Goal: Task Accomplishment & Management: Use online tool/utility

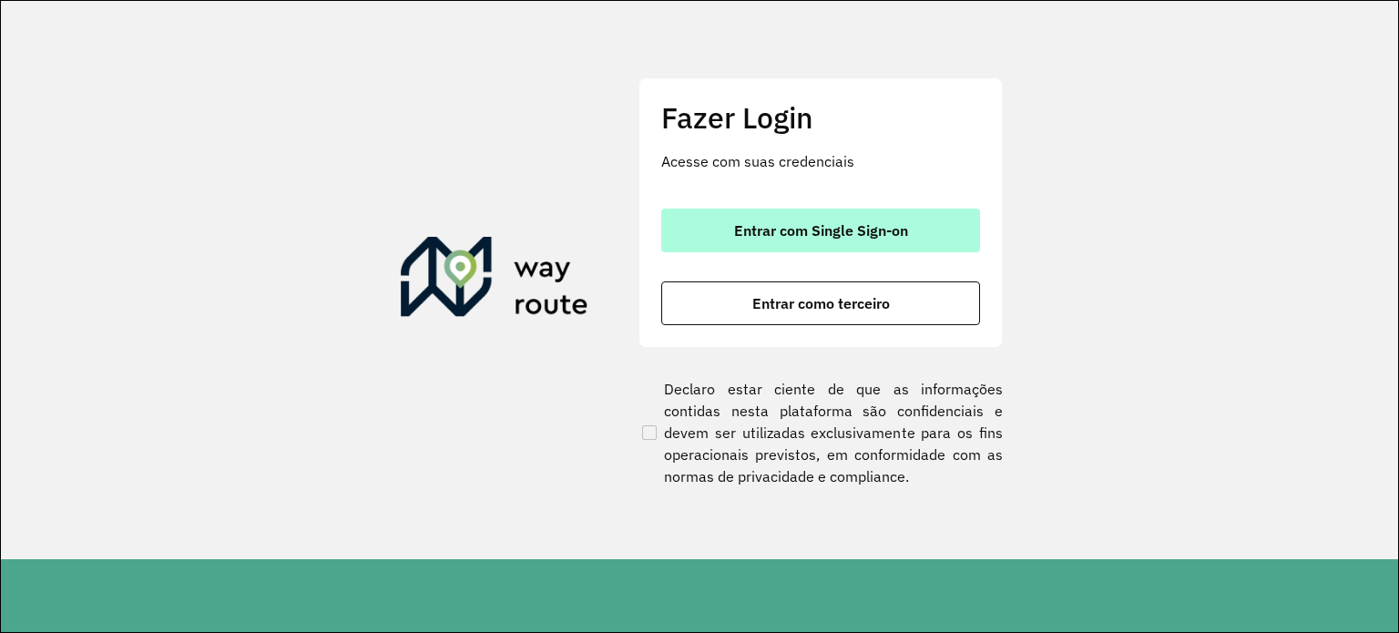
click at [817, 235] on span "Entrar com Single Sign-on" at bounding box center [821, 230] width 174 height 15
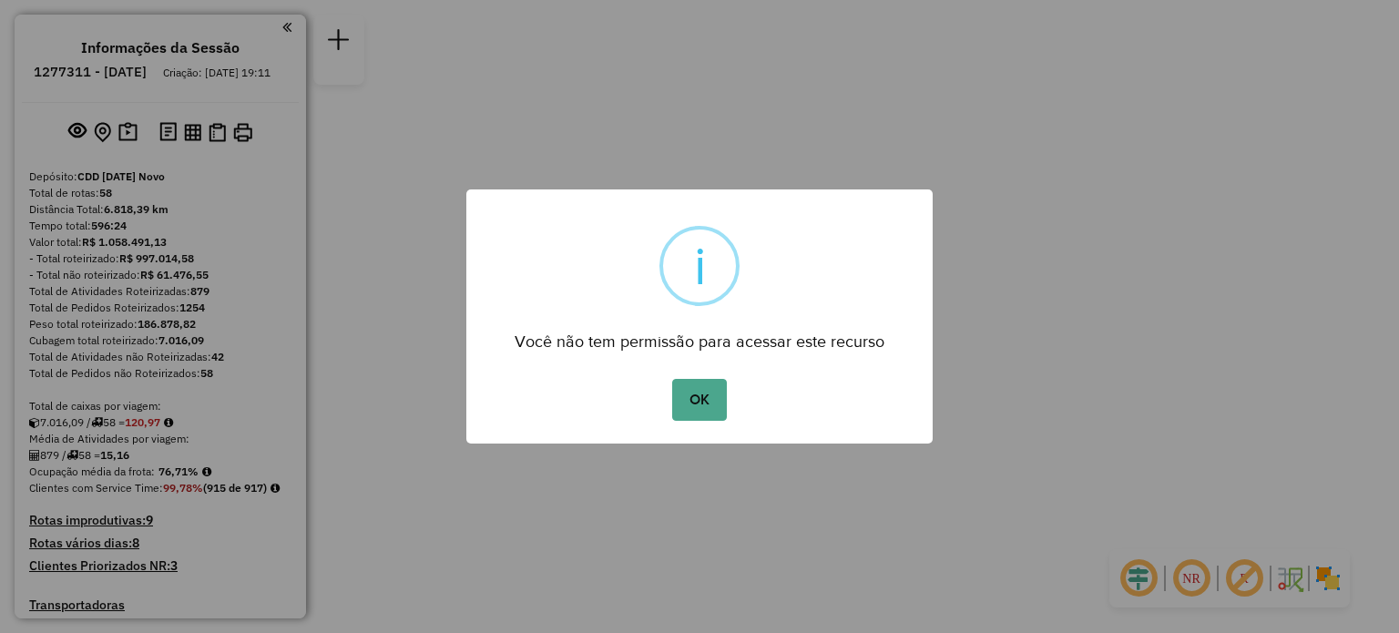
click at [711, 404] on button "OK" at bounding box center [699, 400] width 54 height 42
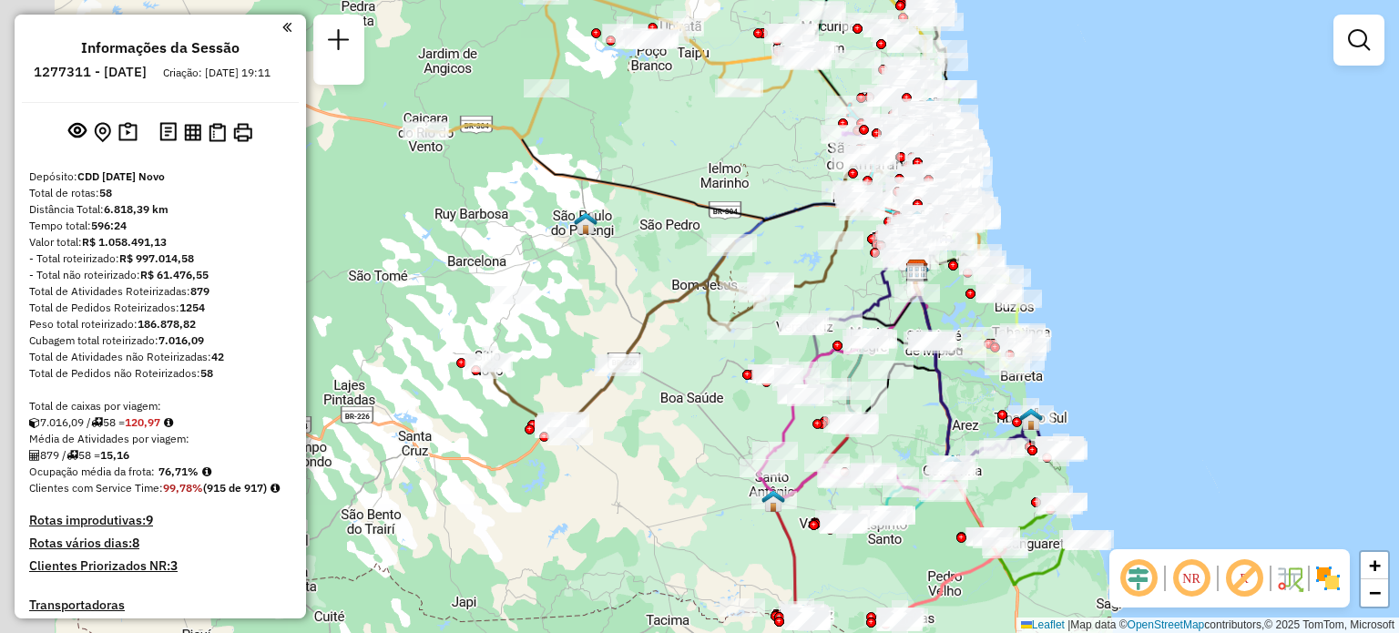
drag, startPoint x: 392, startPoint y: 314, endPoint x: 609, endPoint y: 268, distance: 222.6
click at [609, 268] on div "Janela de atendimento Grade de atendimento Capacidade Transportadoras Veículos …" at bounding box center [699, 316] width 1399 height 633
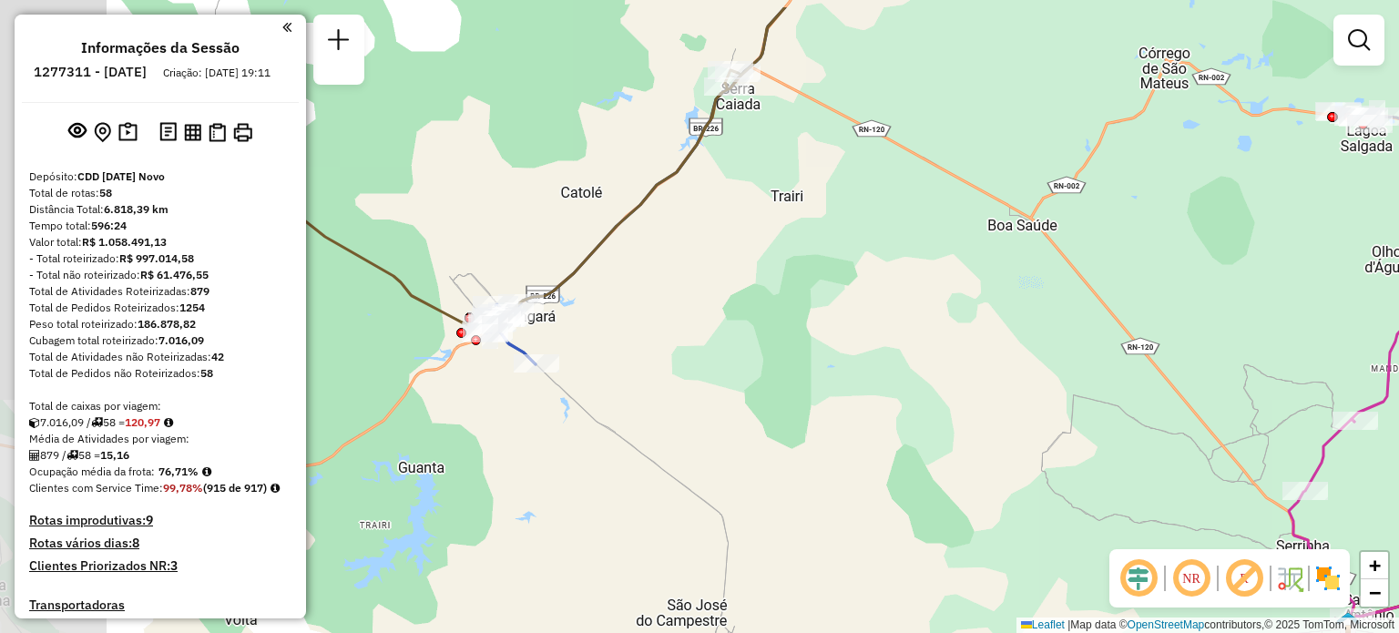
drag, startPoint x: 482, startPoint y: 332, endPoint x: 622, endPoint y: 386, distance: 150.2
click at [622, 386] on div "Janela de atendimento Grade de atendimento Capacidade Transportadoras Veículos …" at bounding box center [699, 316] width 1399 height 633
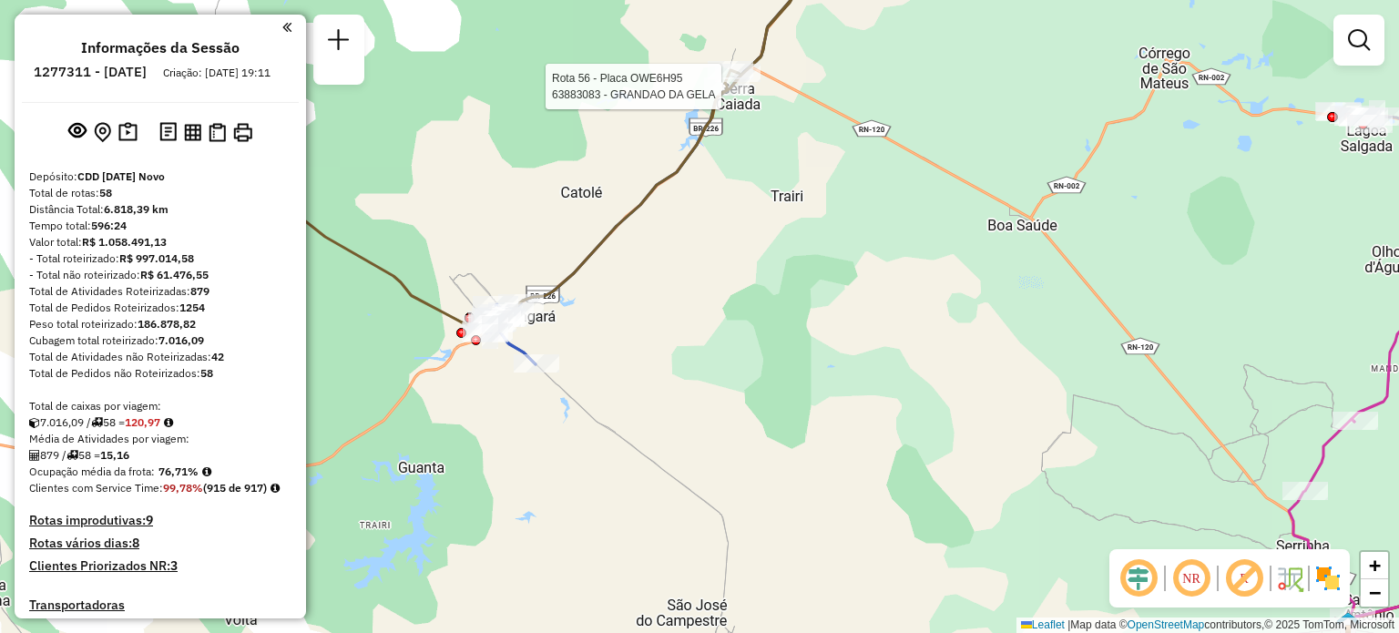
select select "**********"
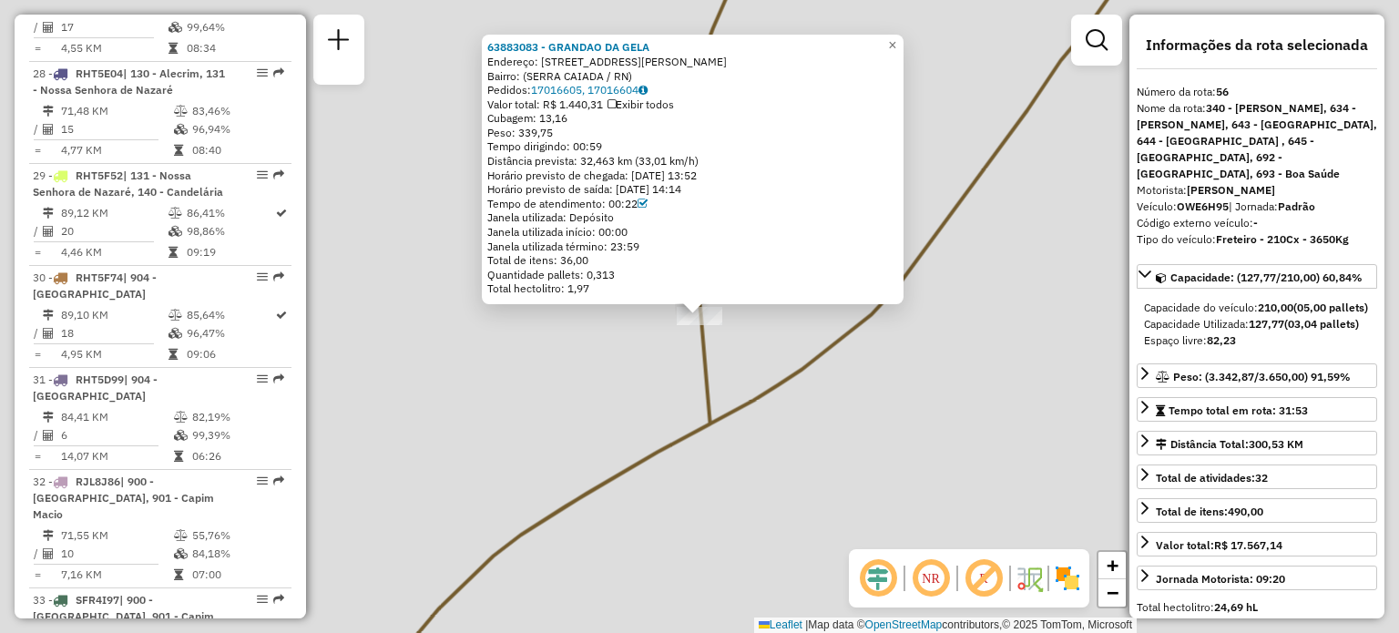
scroll to position [6278, 0]
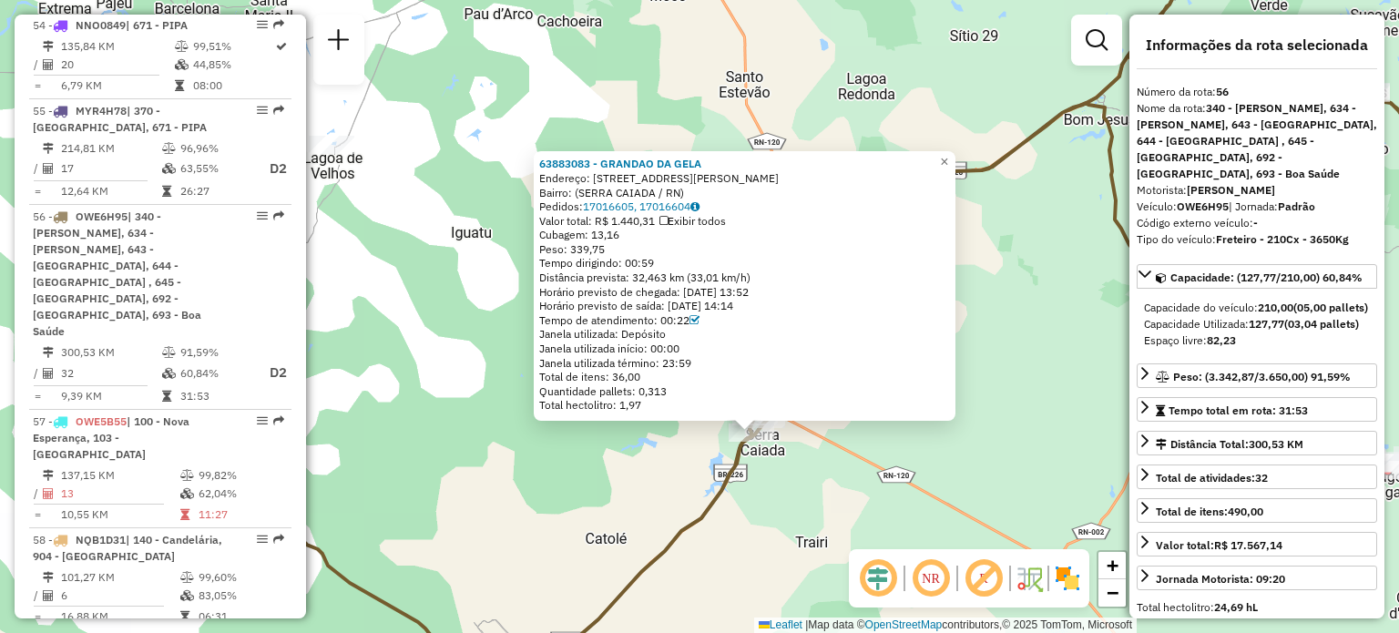
drag, startPoint x: 944, startPoint y: 487, endPoint x: 909, endPoint y: 305, distance: 185.5
click at [914, 313] on div "63883083 - GRANDAO DA GELA Endereço: RUA JOaO BATISTA SOARES 222 Bairro: (SERRA…" at bounding box center [699, 316] width 1399 height 633
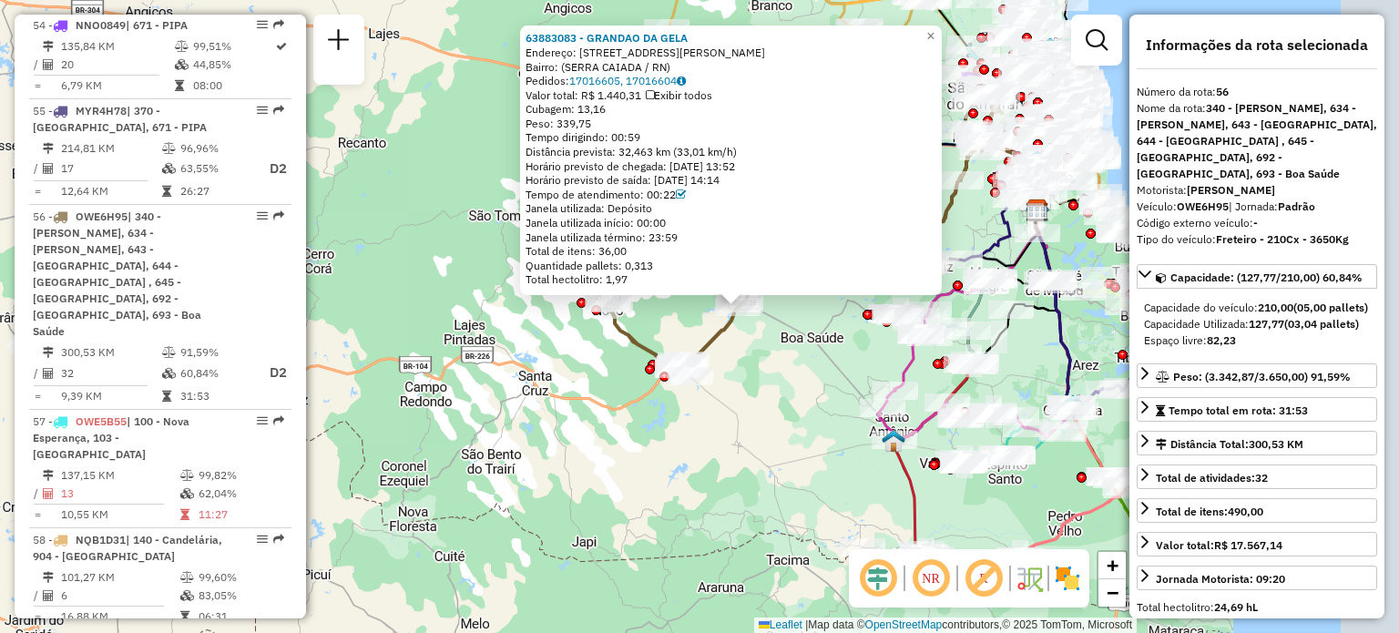
drag, startPoint x: 878, startPoint y: 417, endPoint x: 785, endPoint y: 397, distance: 95.1
click at [784, 403] on div "63883083 - GRANDAO DA GELA Endereço: RUA JOaO BATISTA SOARES 222 Bairro: (SERRA…" at bounding box center [699, 316] width 1399 height 633
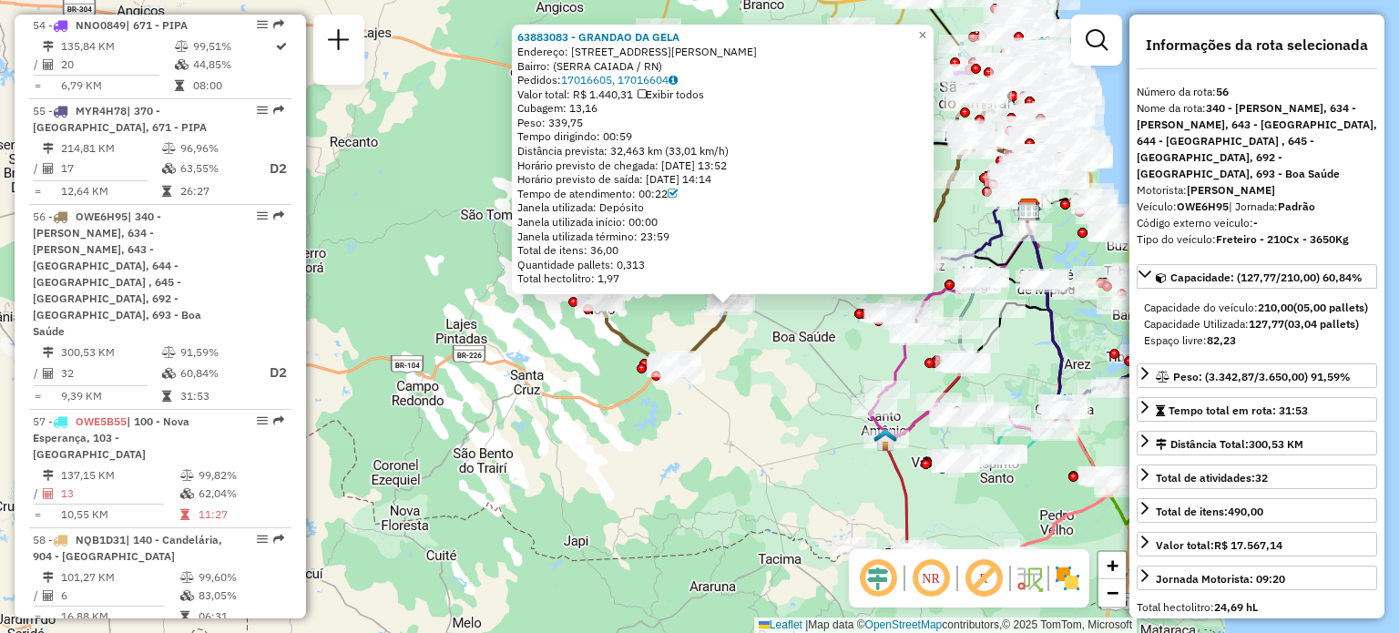
click at [798, 312] on div "63883083 - GRANDAO DA GELA Endereço: RUA JOaO BATISTA SOARES 222 Bairro: (SERRA…" at bounding box center [699, 316] width 1399 height 633
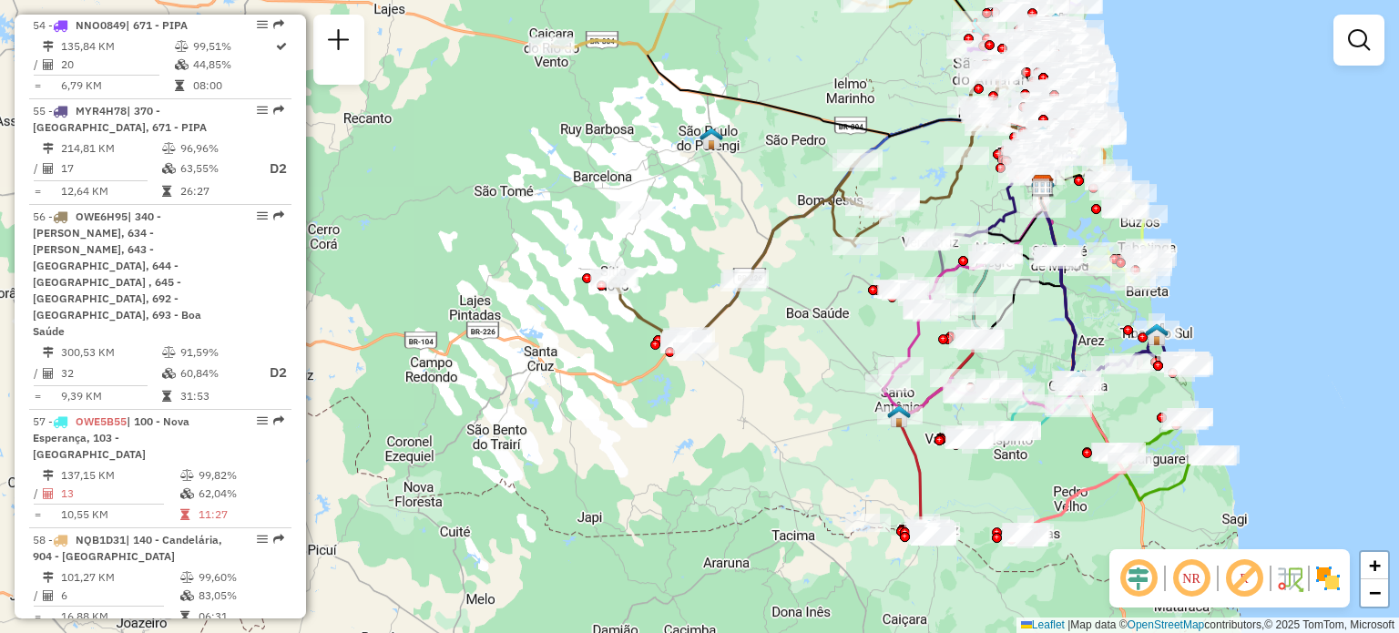
drag, startPoint x: 817, startPoint y: 349, endPoint x: 830, endPoint y: 334, distance: 19.4
click at [831, 338] on div "Janela de atendimento Grade de atendimento Capacidade Transportadoras Veículos …" at bounding box center [699, 316] width 1399 height 633
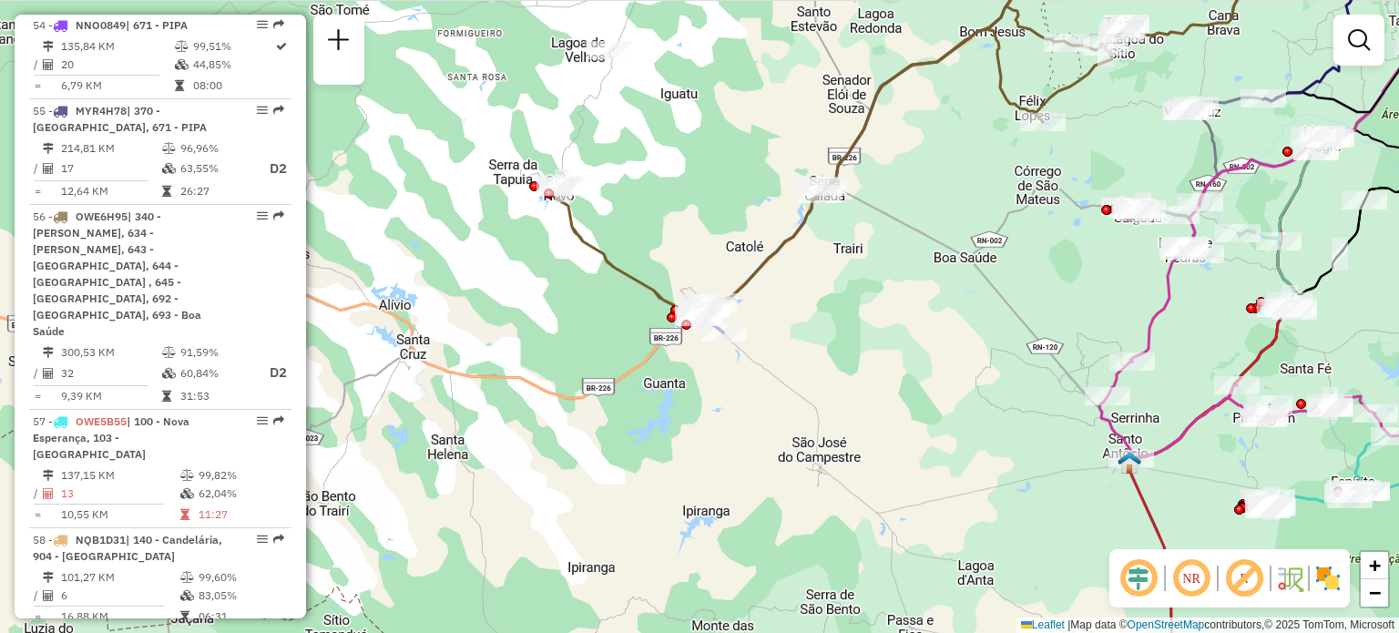
drag, startPoint x: 740, startPoint y: 351, endPoint x: 851, endPoint y: 254, distance: 147.2
click at [862, 383] on div "Janela de atendimento Grade de atendimento Capacidade Transportadoras Veículos …" at bounding box center [699, 316] width 1399 height 633
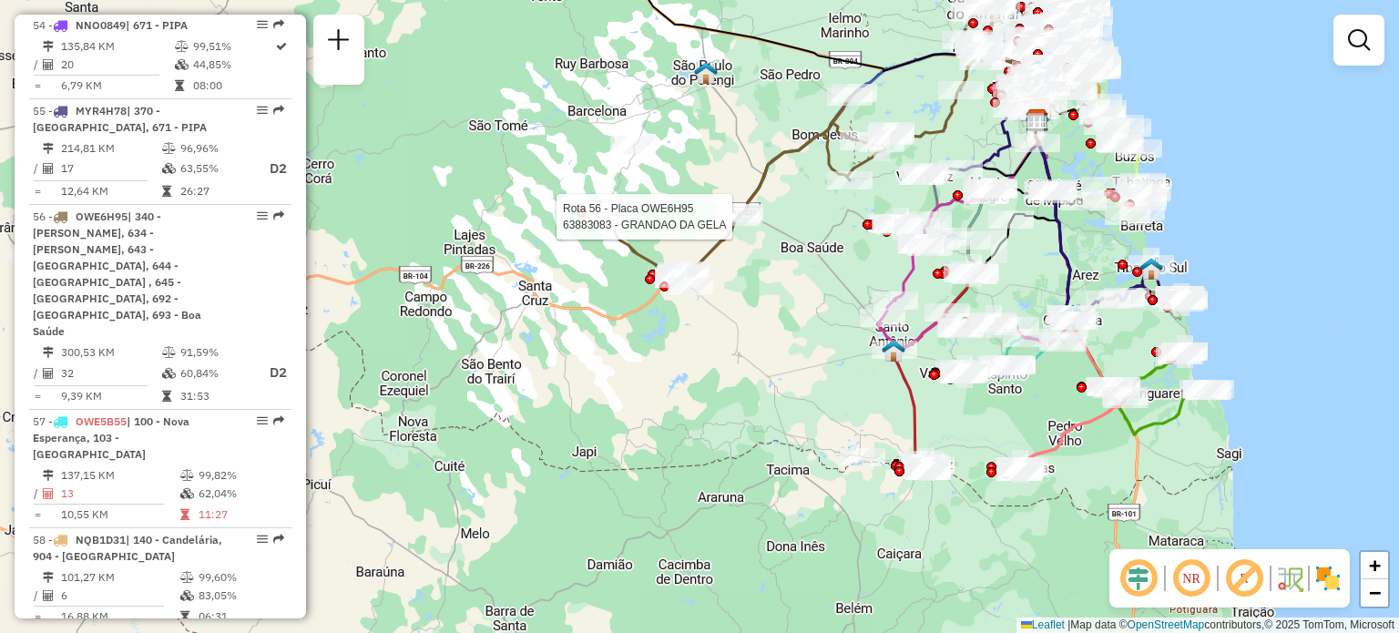
select select "**********"
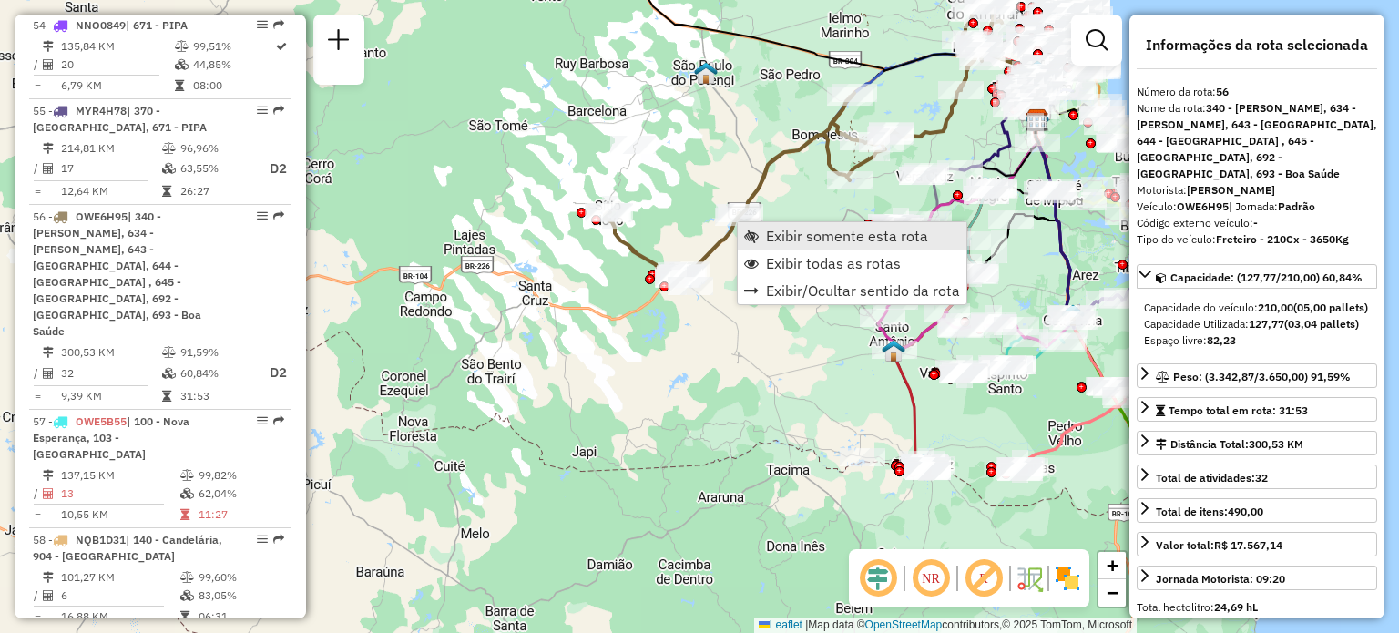
click at [775, 240] on span "Exibir somente esta rota" at bounding box center [847, 236] width 162 height 15
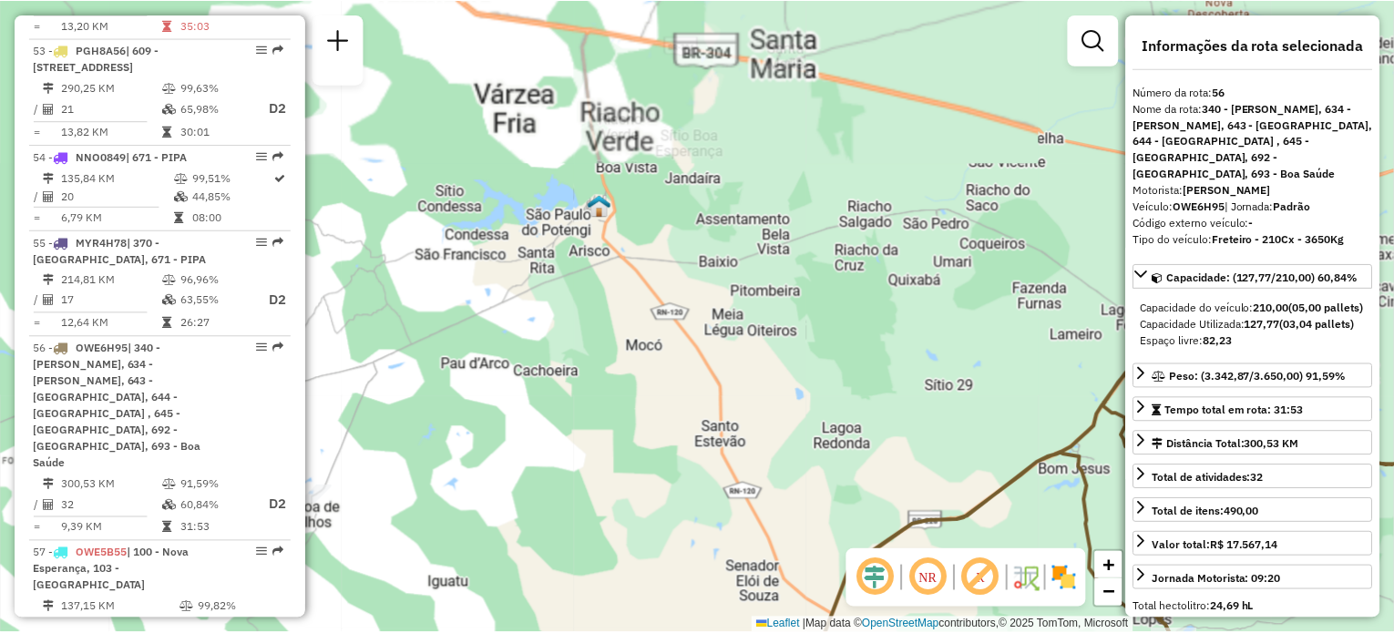
scroll to position [6096, 0]
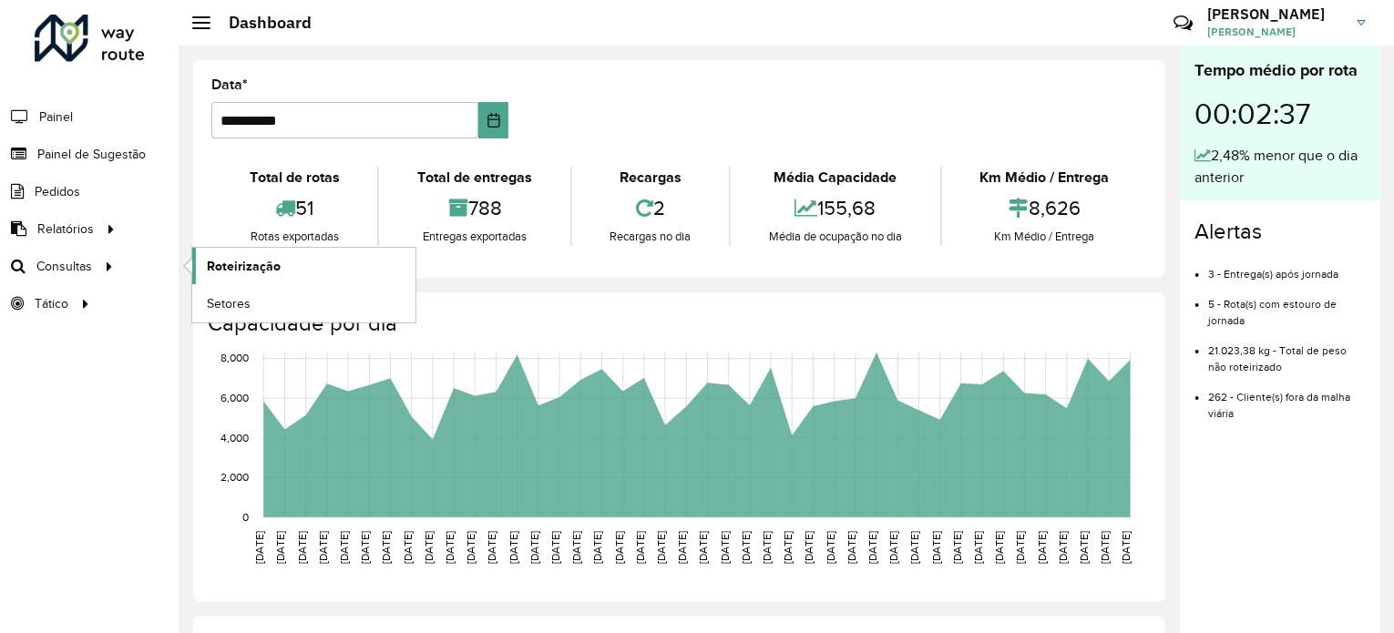
click at [241, 270] on span "Roteirização" at bounding box center [244, 266] width 74 height 19
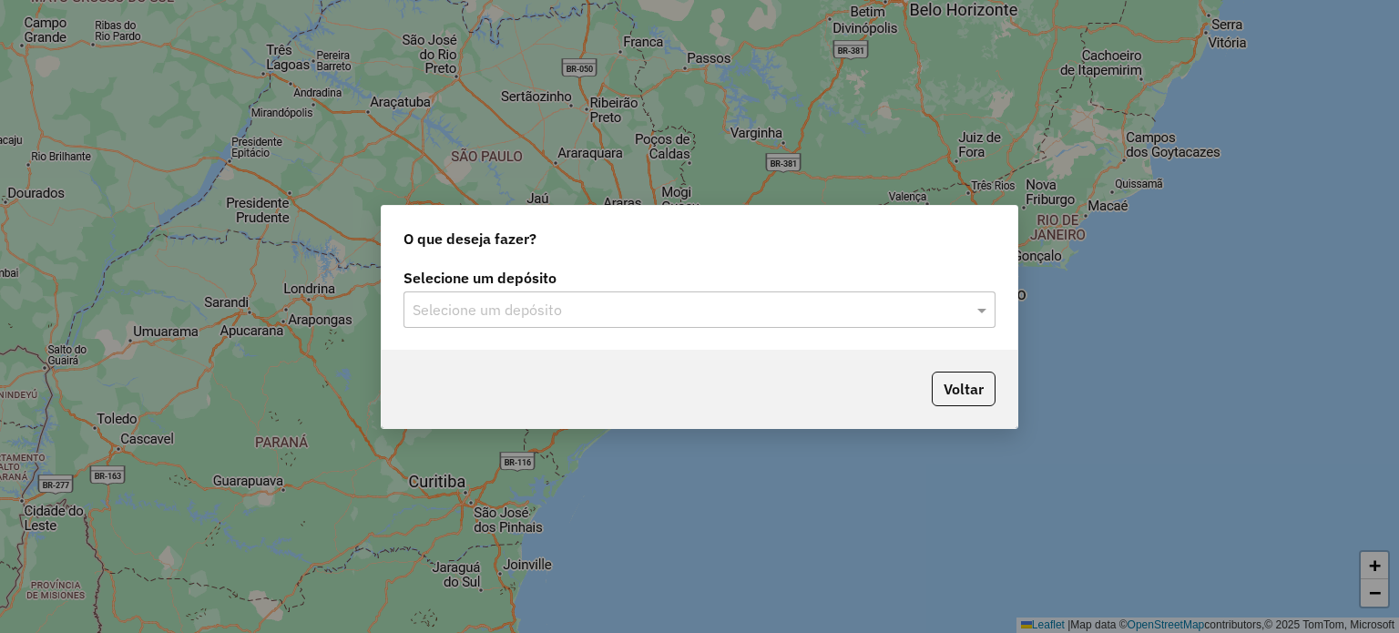
click at [602, 312] on input "text" at bounding box center [681, 311] width 537 height 22
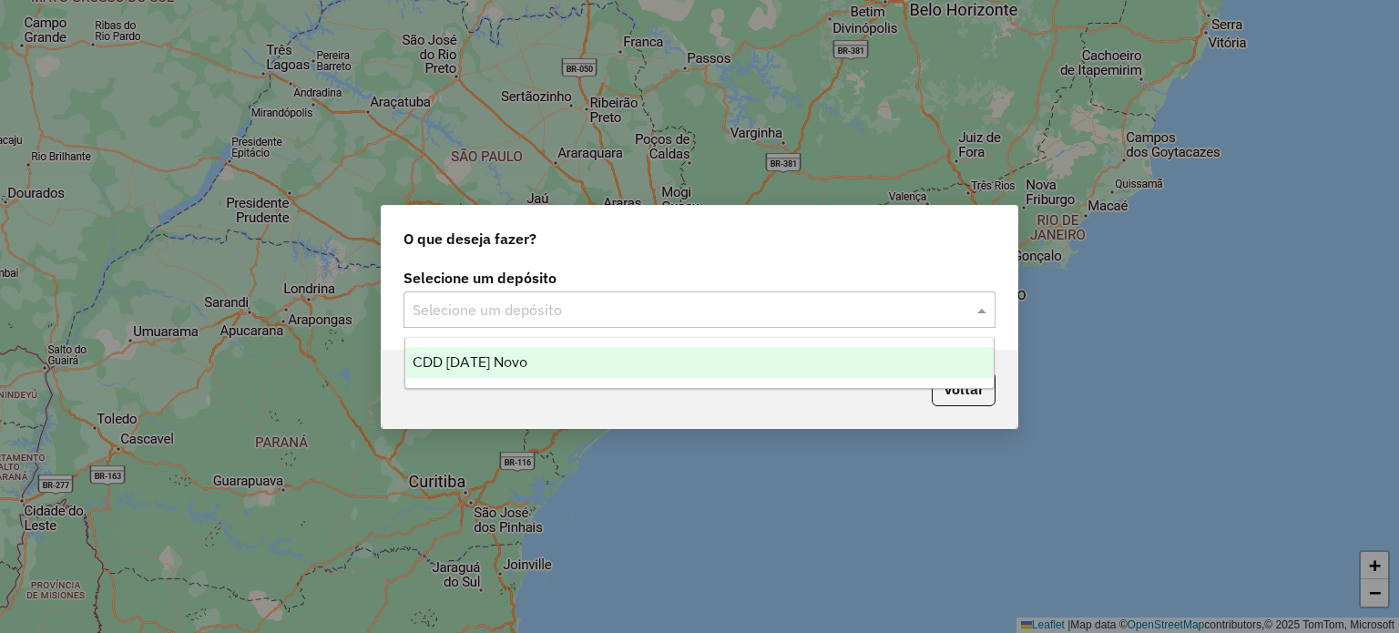
click at [503, 354] on span "CDD [DATE] Novo" at bounding box center [470, 361] width 115 height 15
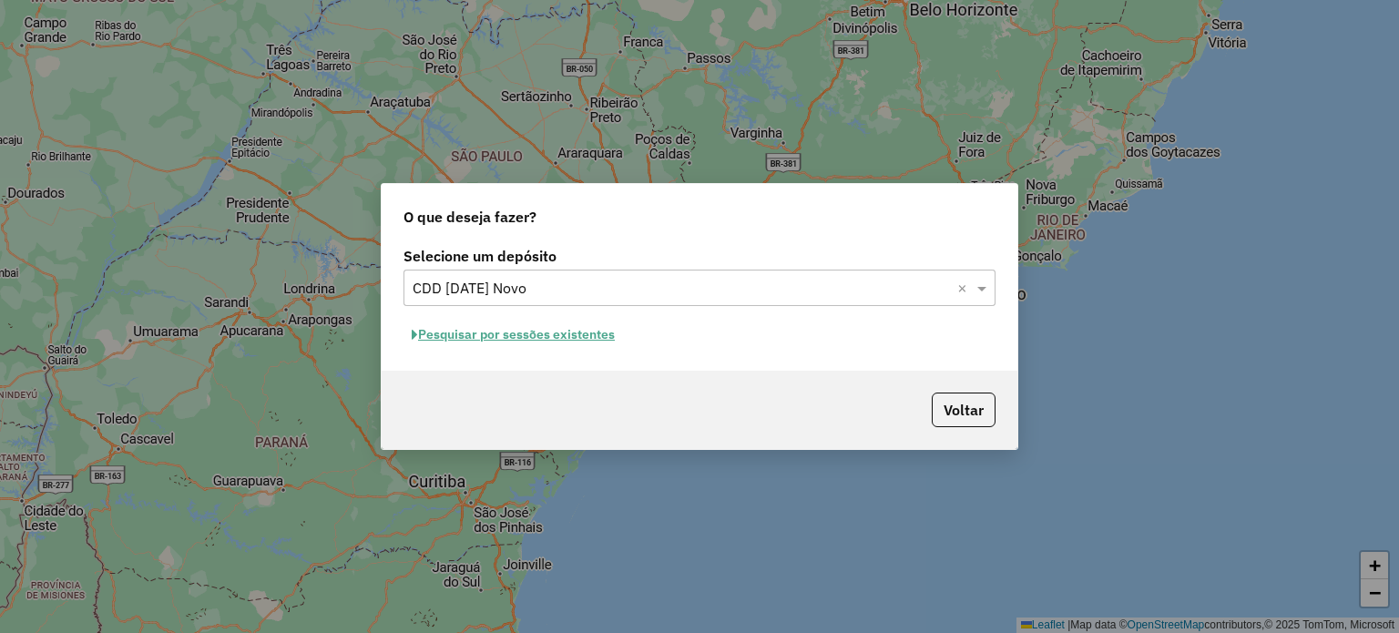
click at [425, 331] on button "Pesquisar por sessões existentes" at bounding box center [514, 335] width 220 height 28
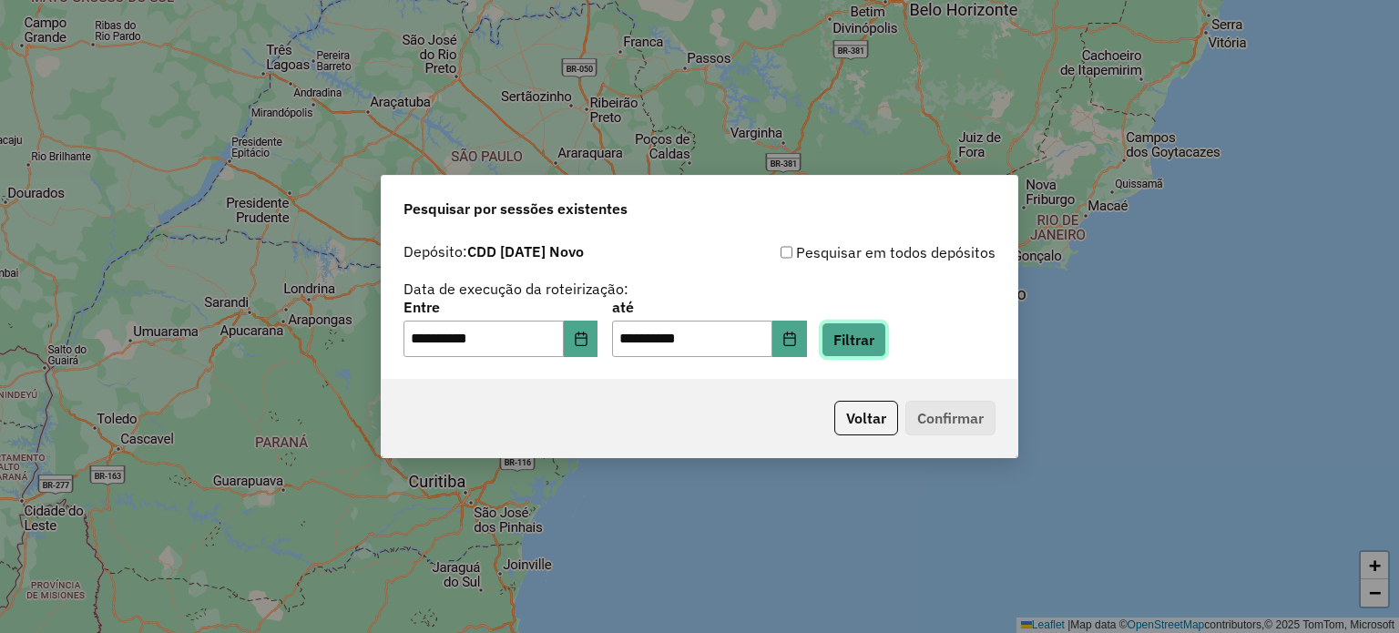
click at [885, 338] on button "Filtrar" at bounding box center [854, 339] width 65 height 35
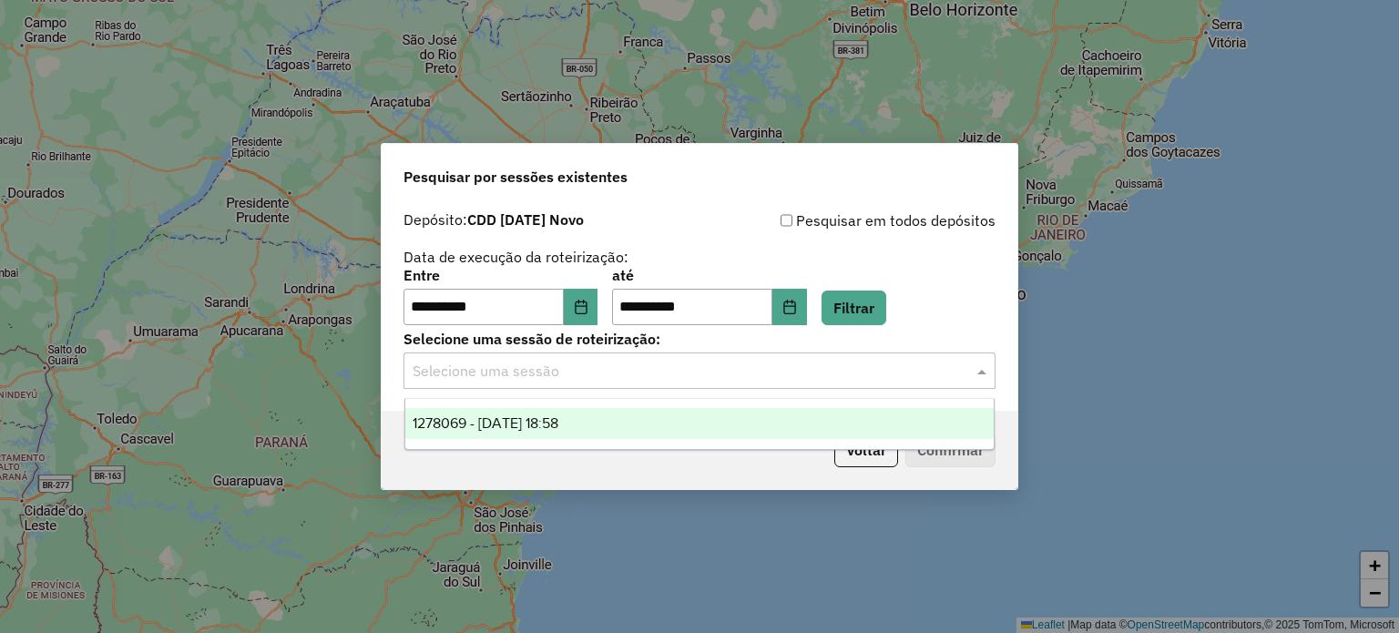
click at [527, 364] on input "text" at bounding box center [681, 372] width 537 height 22
click at [536, 424] on span "1278069 - 18/09/2025 18:58" at bounding box center [486, 422] width 146 height 15
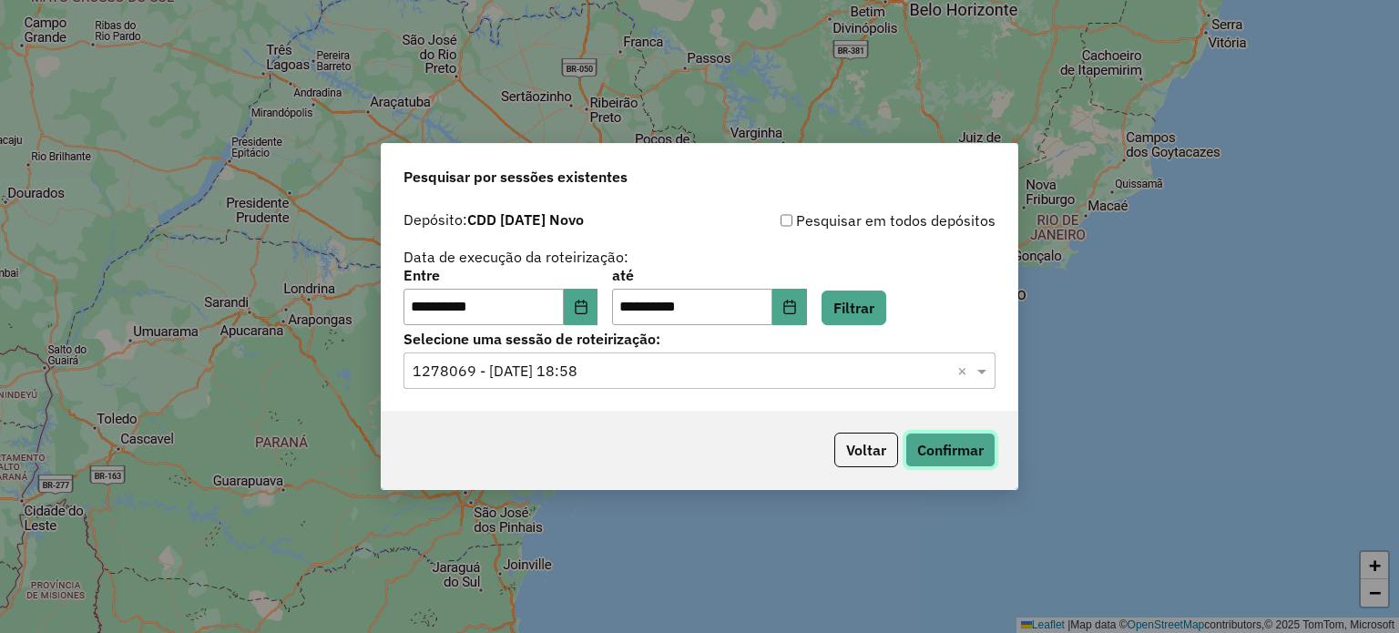
click at [960, 462] on button "Confirmar" at bounding box center [950, 450] width 90 height 35
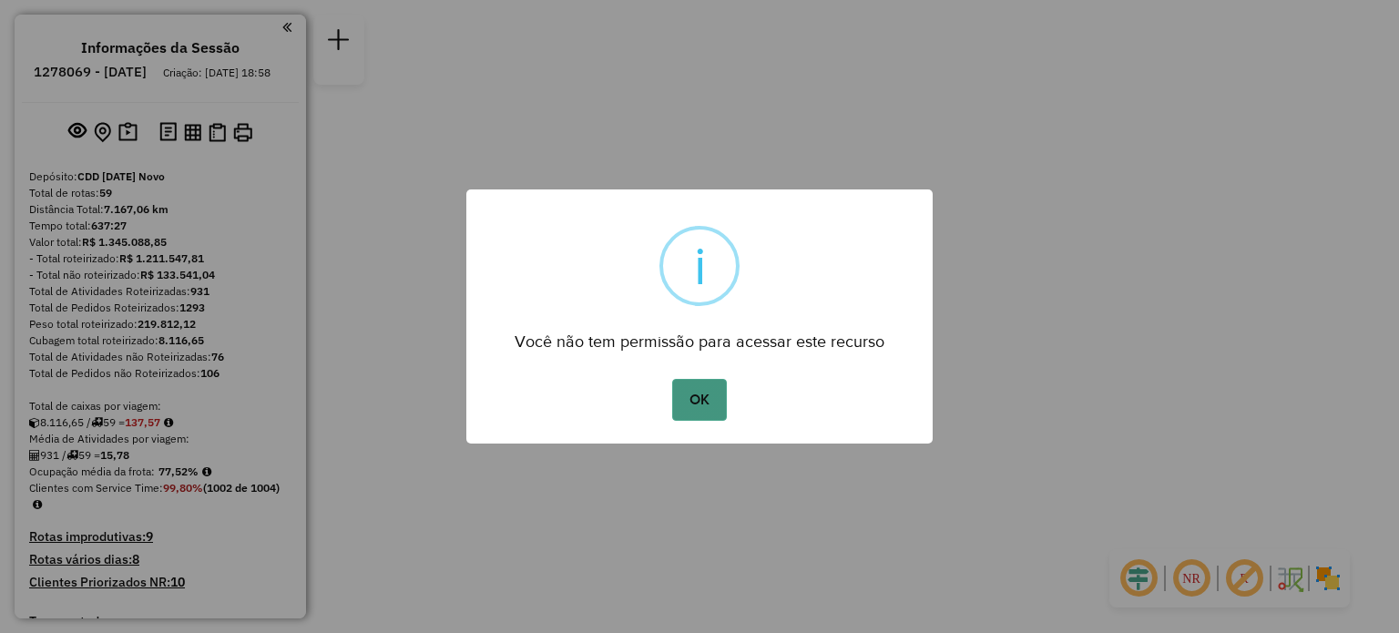
click at [707, 401] on button "OK" at bounding box center [699, 400] width 54 height 42
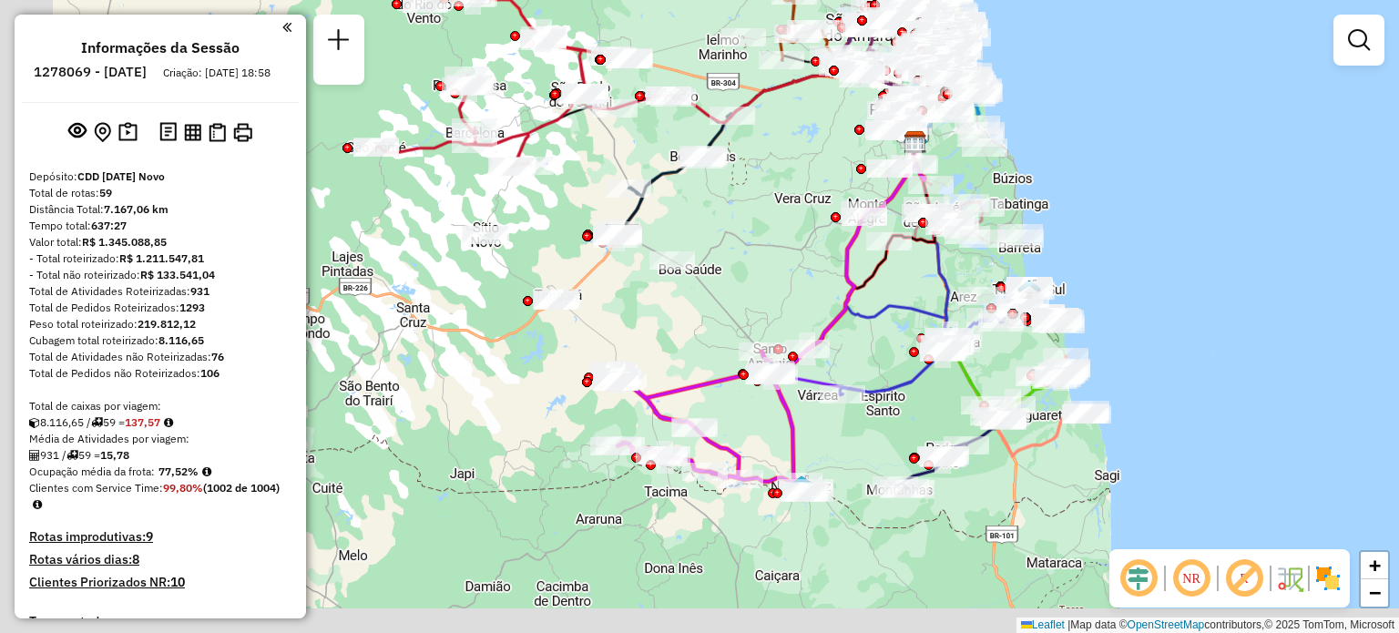
drag, startPoint x: 583, startPoint y: 435, endPoint x: 783, endPoint y: 276, distance: 255.5
click at [793, 266] on div "Janela de atendimento Grade de atendimento Capacidade Transportadoras Veículos …" at bounding box center [699, 316] width 1399 height 633
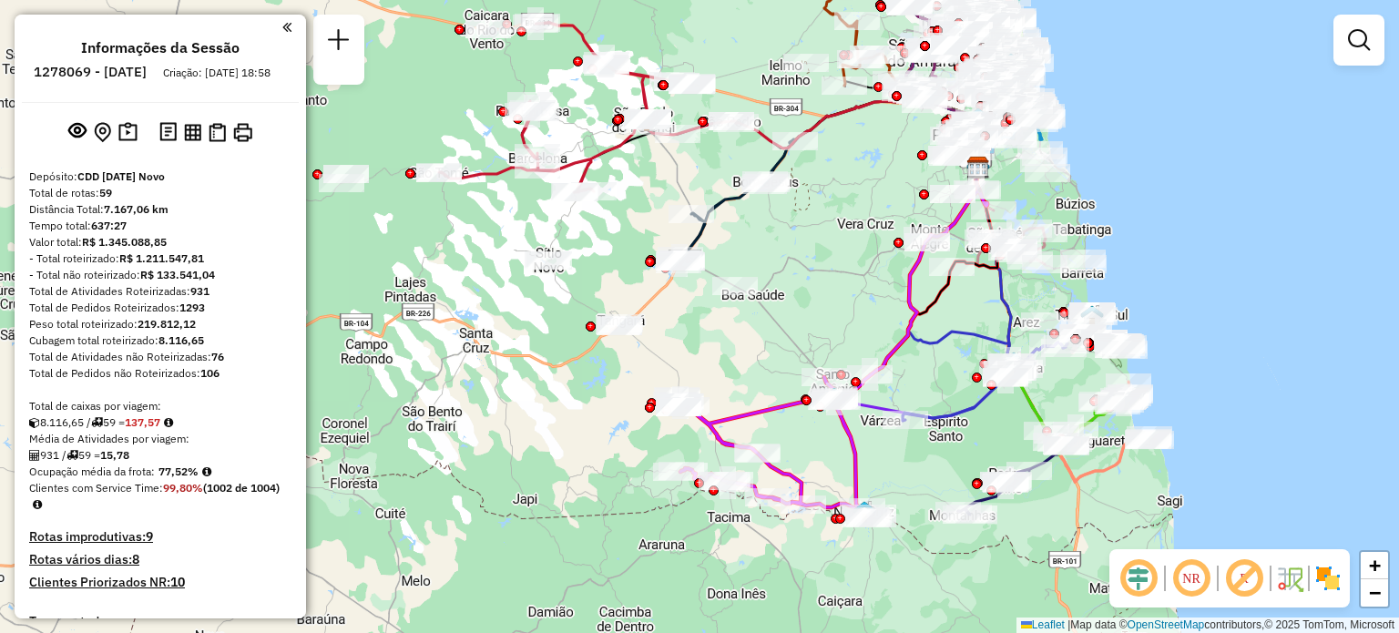
drag, startPoint x: 518, startPoint y: 373, endPoint x: 575, endPoint y: 440, distance: 87.9
click at [572, 437] on div "Janela de atendimento Grade de atendimento Capacidade Transportadoras Veículos …" at bounding box center [699, 316] width 1399 height 633
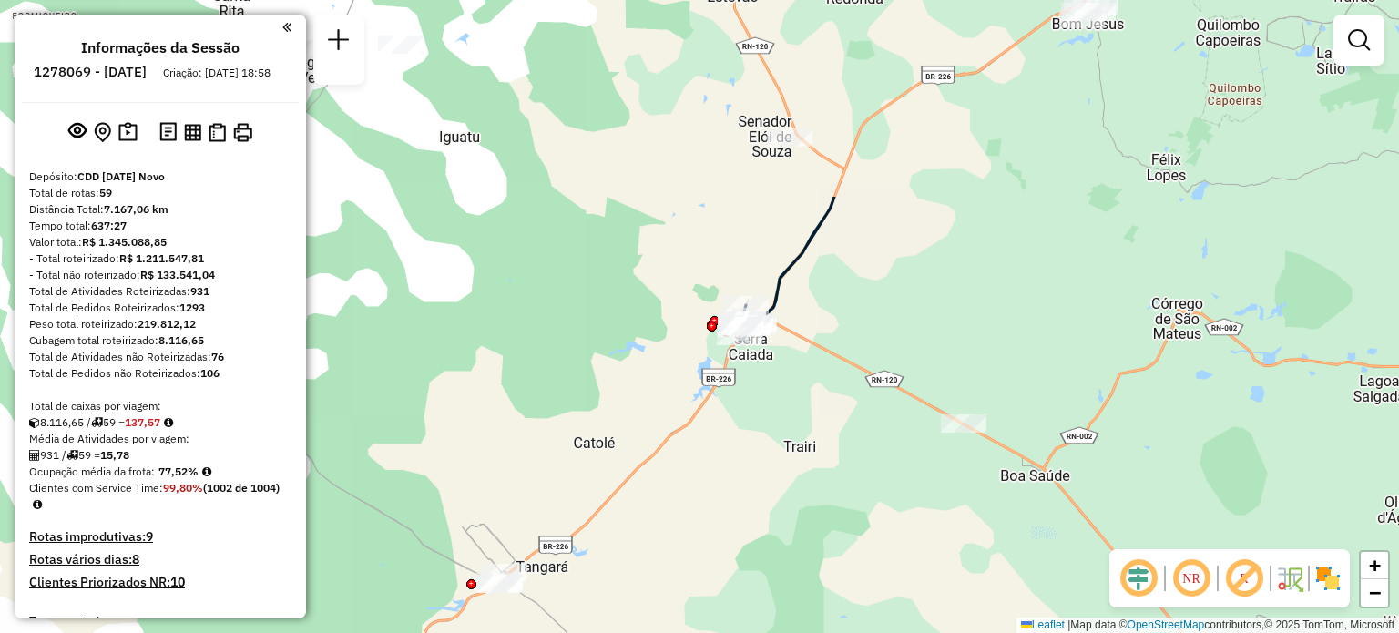
drag, startPoint x: 897, startPoint y: 97, endPoint x: 805, endPoint y: 384, distance: 300.5
click at [808, 383] on div "Janela de atendimento Grade de atendimento Capacidade Transportadoras Veículos …" at bounding box center [699, 316] width 1399 height 633
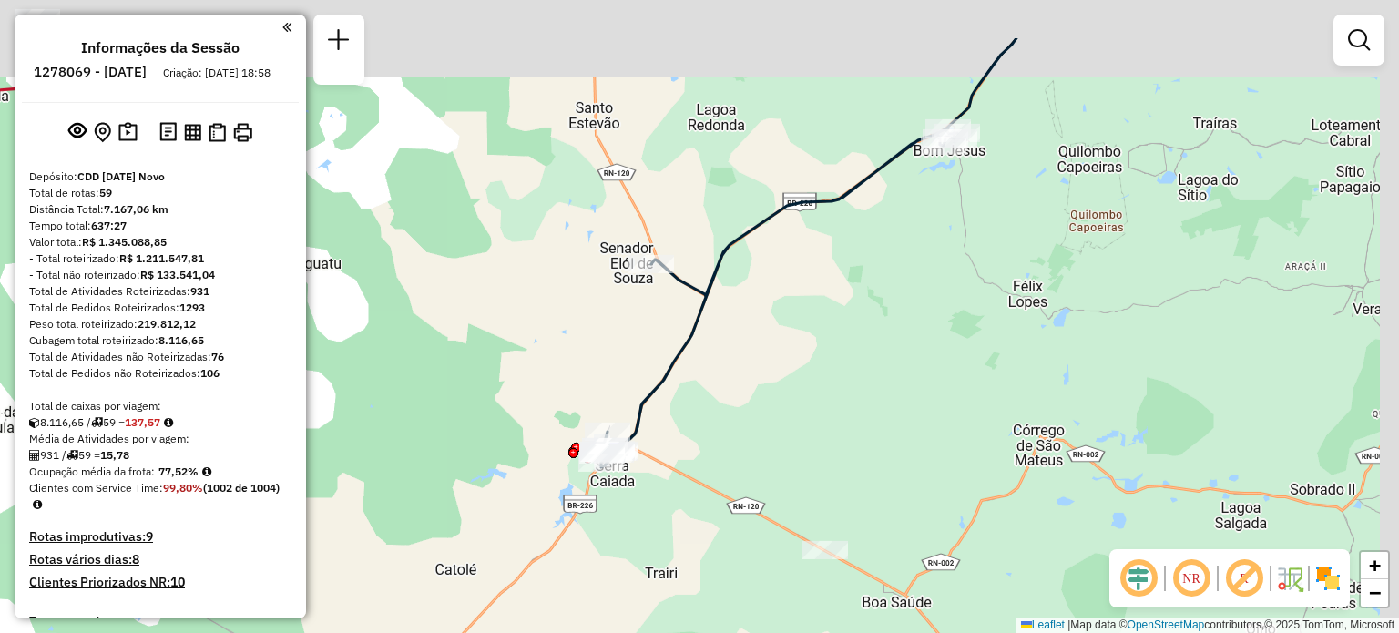
drag, startPoint x: 973, startPoint y: 226, endPoint x: 824, endPoint y: 343, distance: 189.5
click at [845, 330] on div "Janela de atendimento Grade de atendimento Capacidade Transportadoras Veículos …" at bounding box center [699, 316] width 1399 height 633
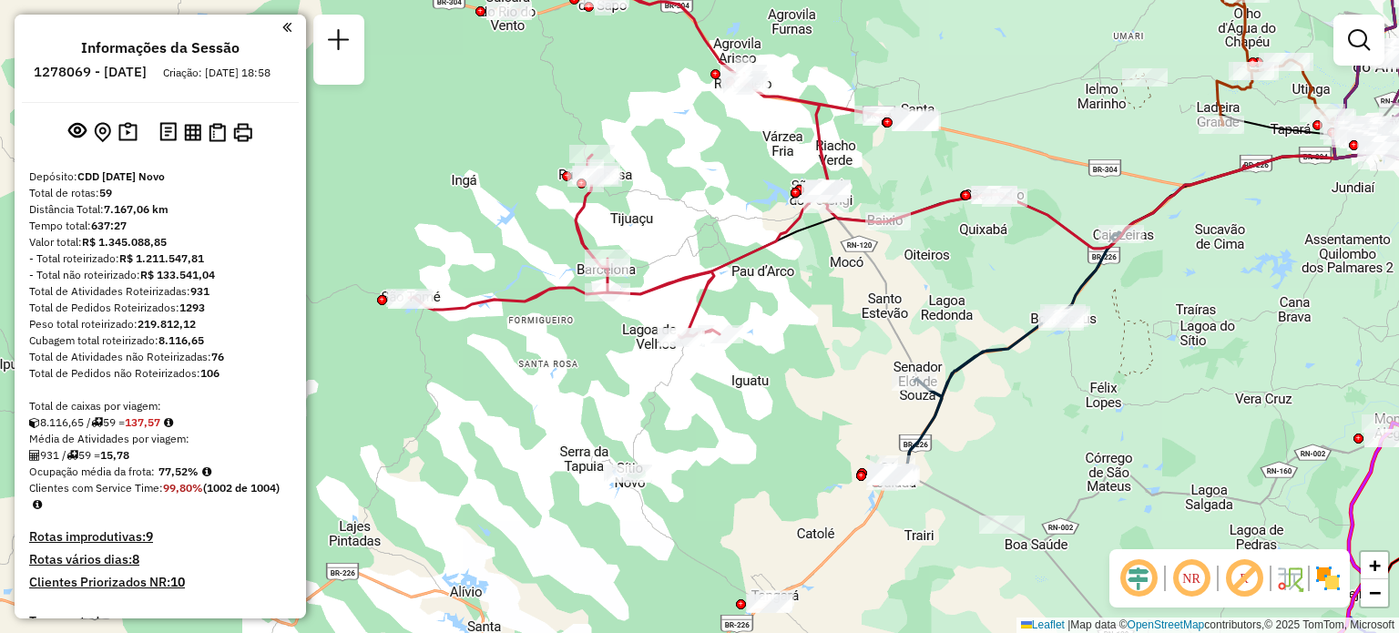
drag, startPoint x: 500, startPoint y: 394, endPoint x: 742, endPoint y: 456, distance: 249.5
click at [746, 458] on div "Janela de atendimento Grade de atendimento Capacidade Transportadoras Veículos …" at bounding box center [699, 316] width 1399 height 633
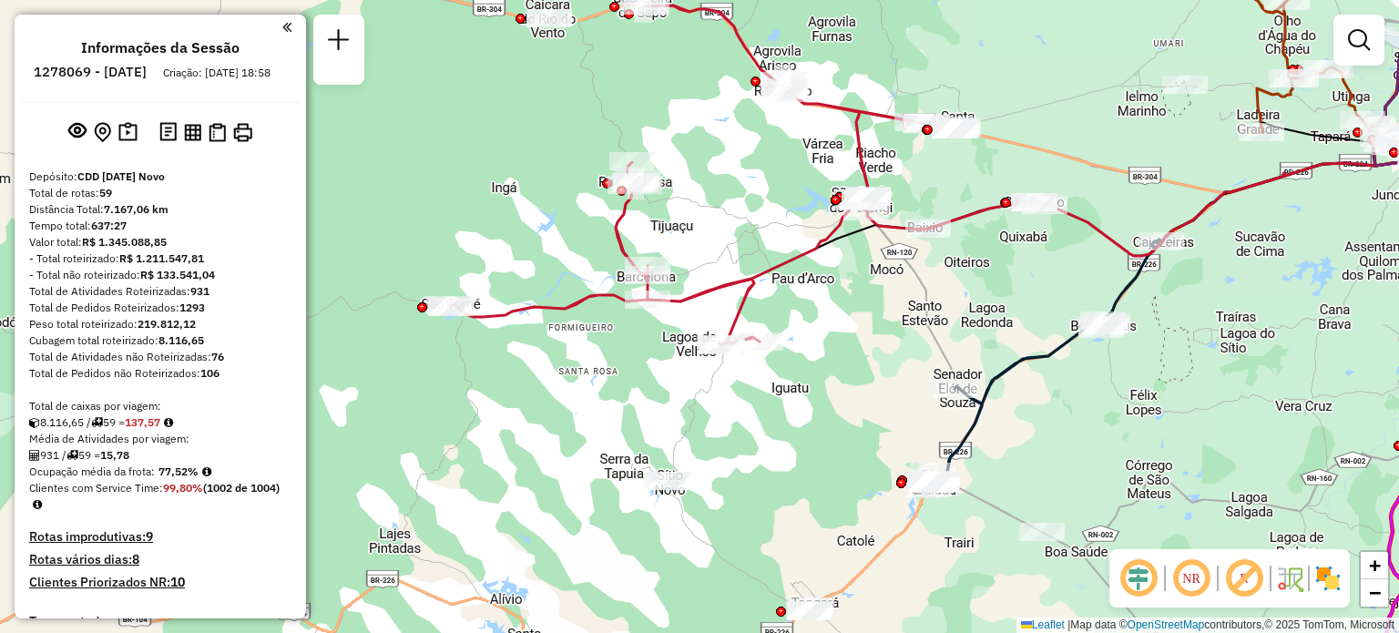
click at [533, 400] on div "Janela de atendimento Grade de atendimento Capacidade Transportadoras Veículos …" at bounding box center [699, 316] width 1399 height 633
select select "**********"
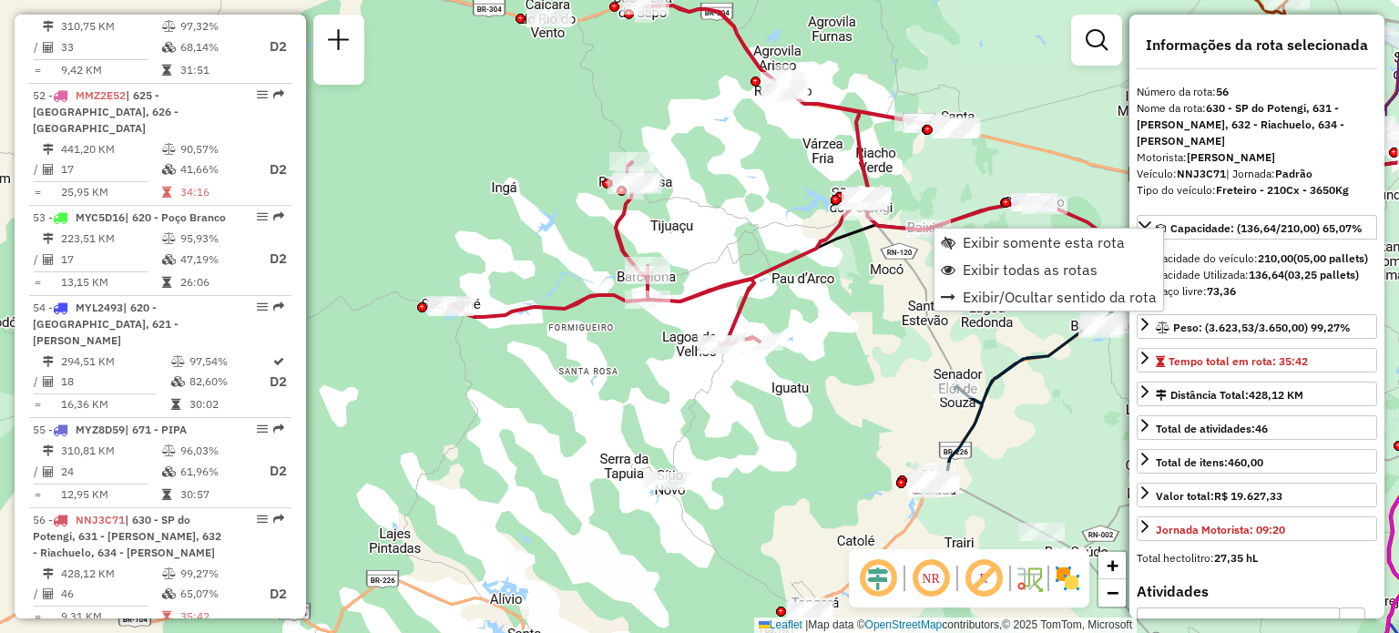
scroll to position [6389, 0]
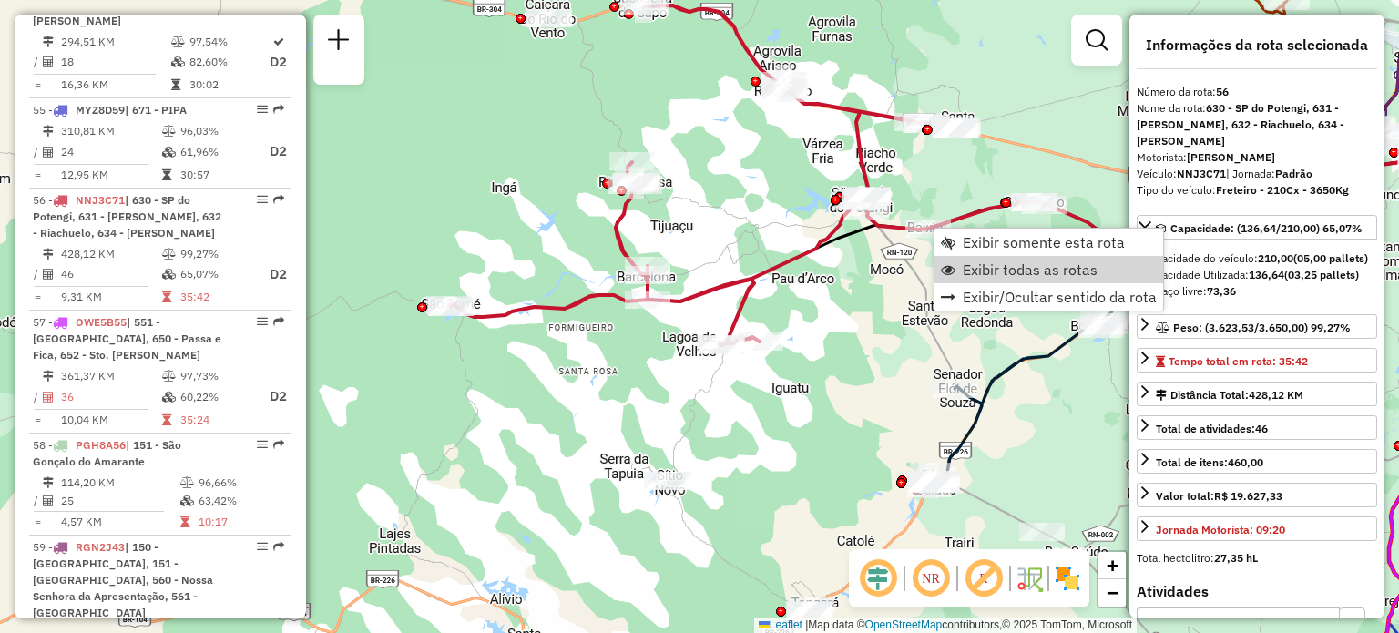
click at [825, 403] on div "Janela de atendimento Grade de atendimento Capacidade Transportadoras Veículos …" at bounding box center [699, 316] width 1399 height 633
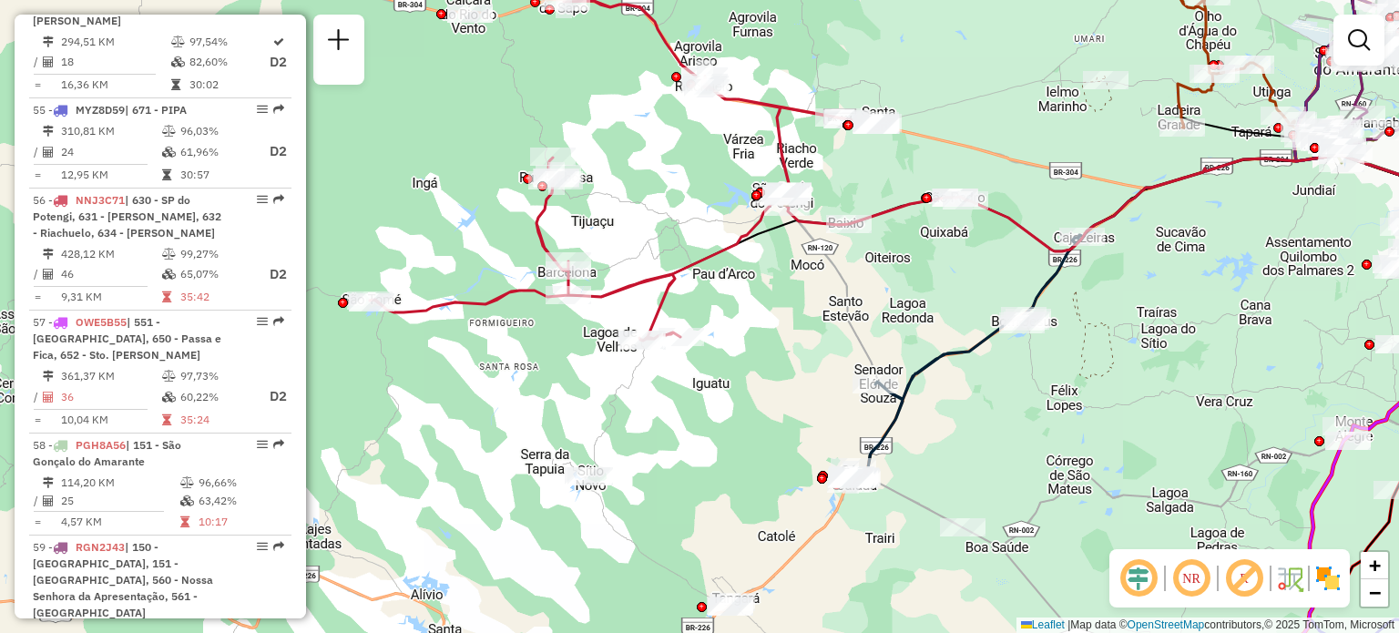
drag, startPoint x: 863, startPoint y: 399, endPoint x: 788, endPoint y: 404, distance: 74.9
click at [725, 391] on div "Janela de atendimento Grade de atendimento Capacidade Transportadoras Veículos …" at bounding box center [699, 316] width 1399 height 633
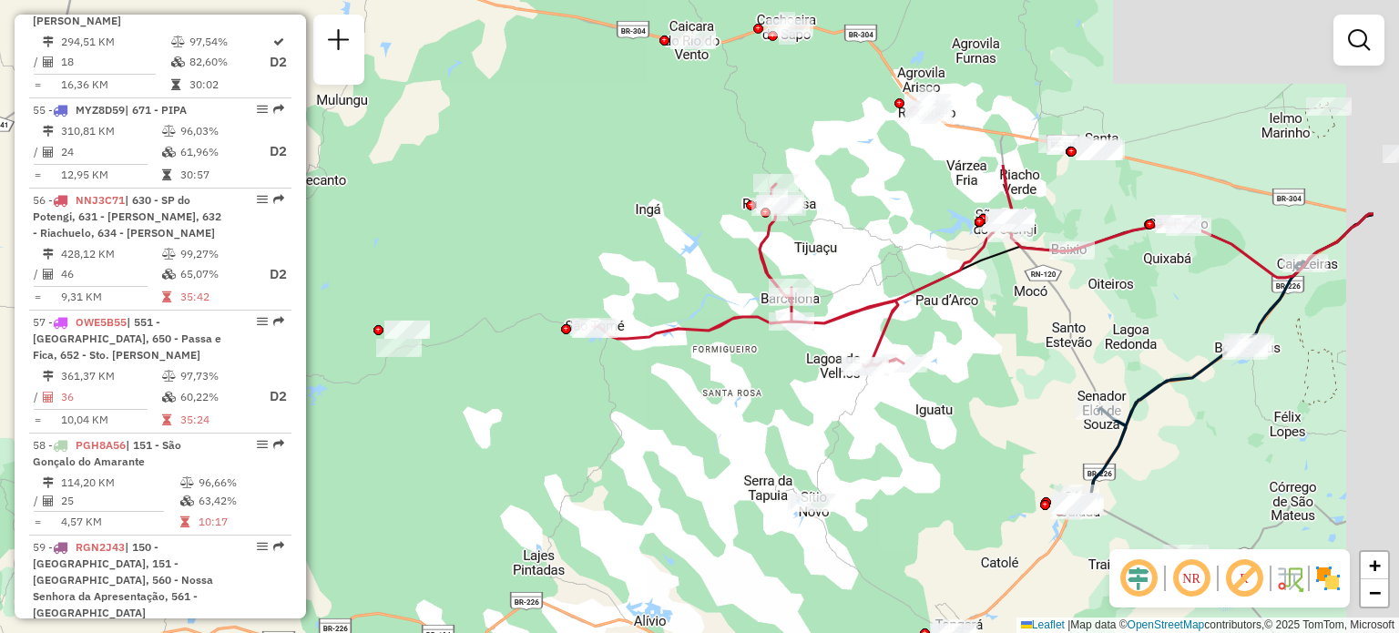
drag, startPoint x: 970, startPoint y: 277, endPoint x: 845, endPoint y: 447, distance: 211.2
click at [854, 451] on div "Janela de atendimento Grade de atendimento Capacidade Transportadoras Veículos …" at bounding box center [699, 316] width 1399 height 633
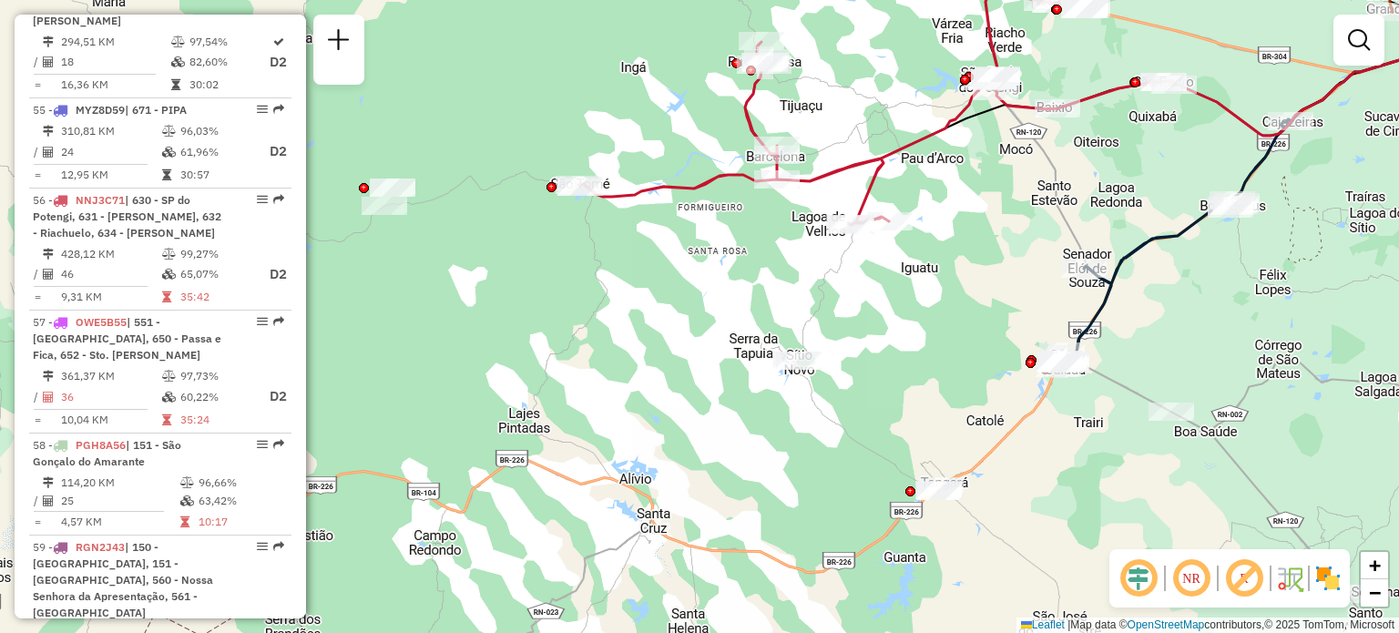
drag, startPoint x: 903, startPoint y: 535, endPoint x: 926, endPoint y: 425, distance: 112.6
click at [885, 367] on div "Janela de atendimento Grade de atendimento Capacidade Transportadoras Veículos …" at bounding box center [699, 316] width 1399 height 633
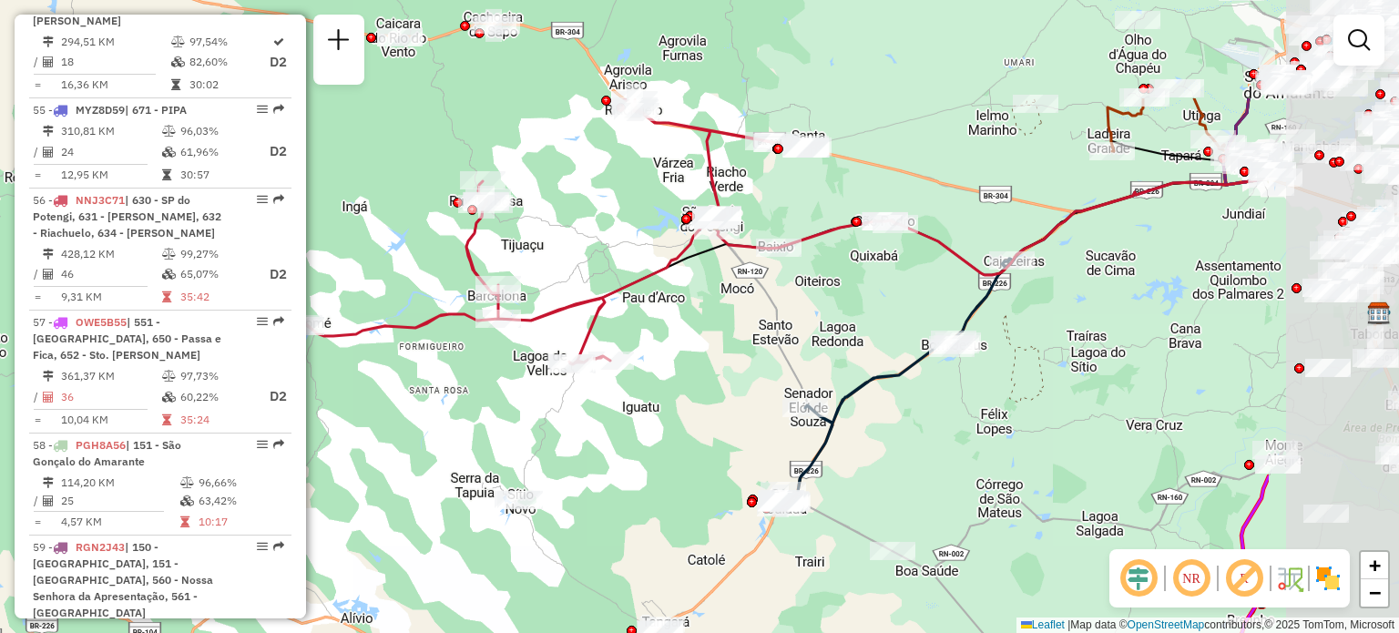
drag, startPoint x: 1166, startPoint y: 147, endPoint x: 890, endPoint y: 305, distance: 318.3
click at [894, 305] on div "Janela de atendimento Grade de atendimento Capacidade Transportadoras Veículos …" at bounding box center [699, 316] width 1399 height 633
